Goal: Task Accomplishment & Management: Manage account settings

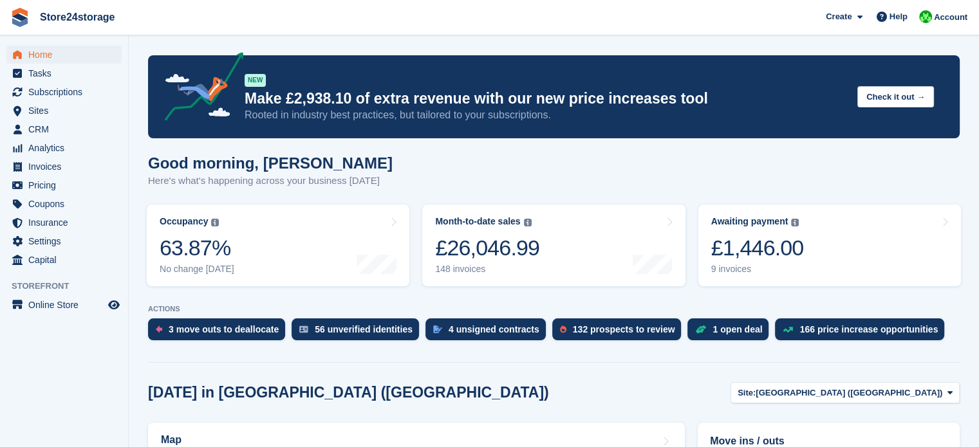
click at [791, 239] on div "£1,446.00" at bounding box center [757, 248] width 93 height 26
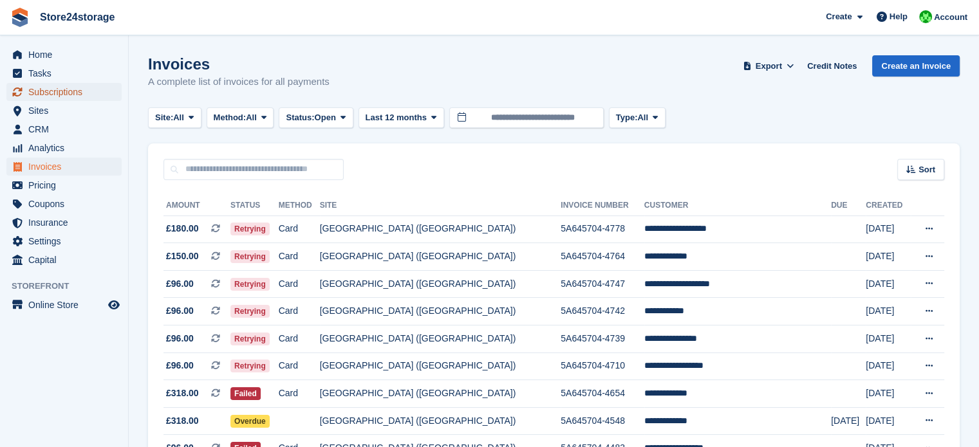
click at [55, 89] on span "Subscriptions" at bounding box center [66, 92] width 77 height 18
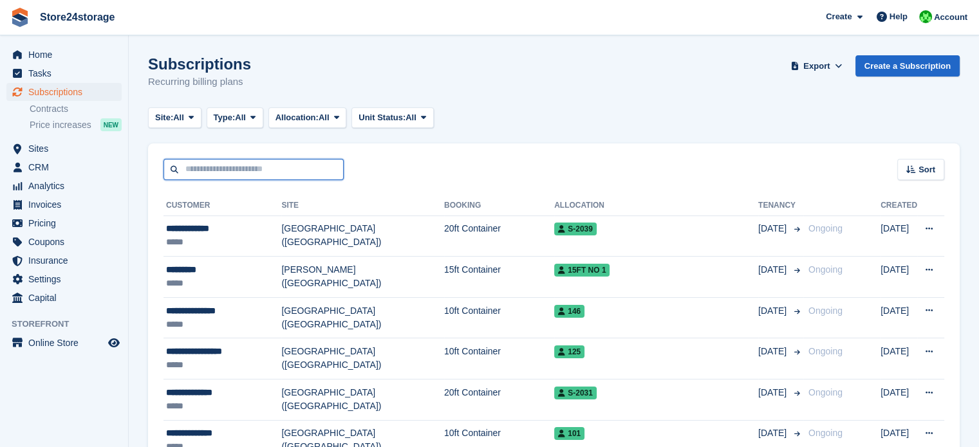
click at [251, 172] on input "text" at bounding box center [253, 169] width 180 height 21
type input "*****"
